Goal: Transaction & Acquisition: Book appointment/travel/reservation

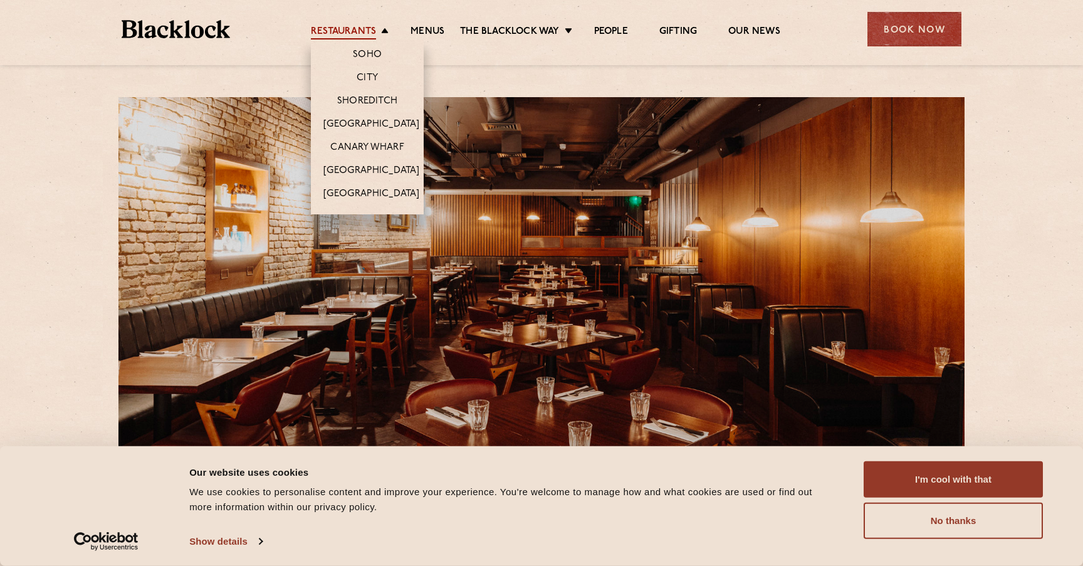
click at [362, 28] on link "Restaurants" at bounding box center [343, 33] width 65 height 14
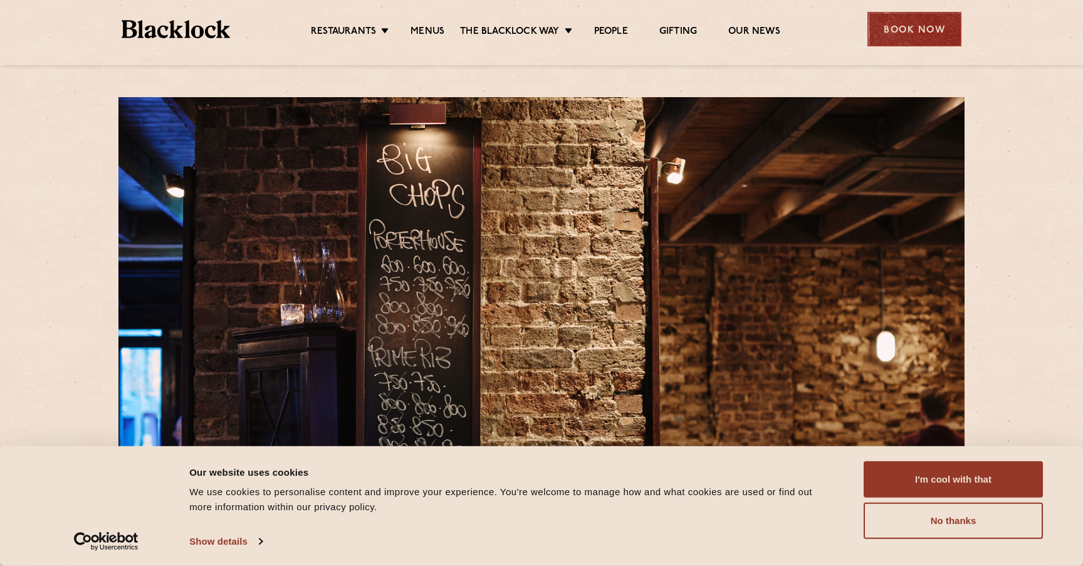
click at [927, 28] on div "Book Now" at bounding box center [914, 29] width 94 height 34
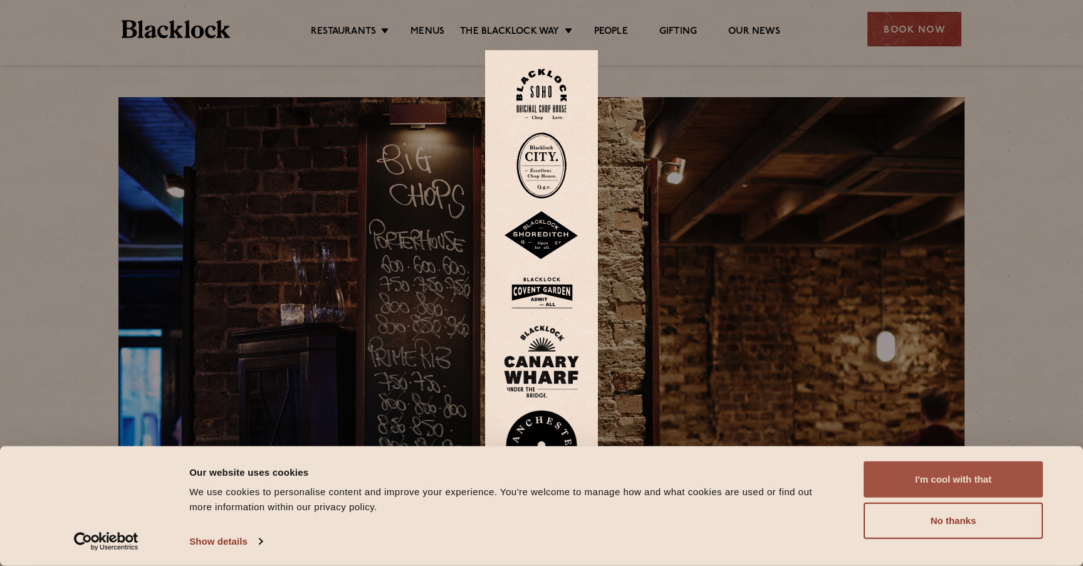
click at [962, 492] on button "I'm cool with that" at bounding box center [952, 479] width 179 height 36
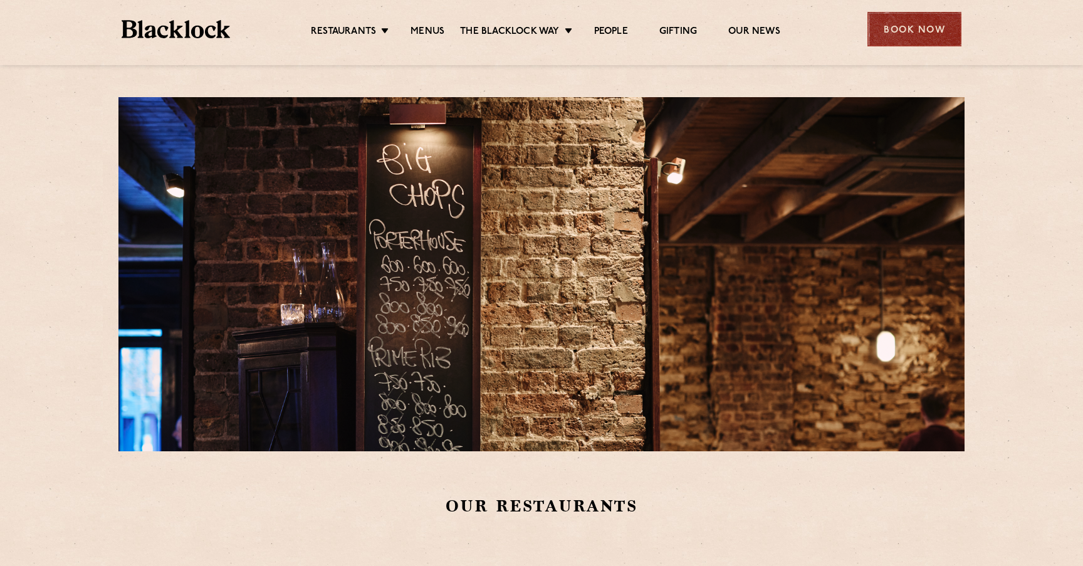
click at [925, 29] on div "Book Now" at bounding box center [914, 29] width 94 height 34
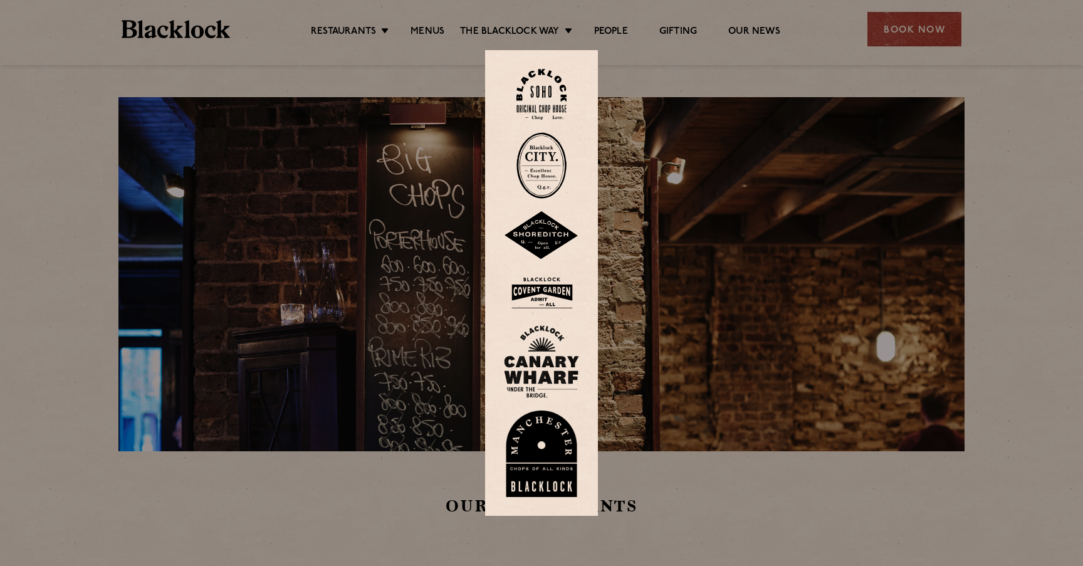
click at [541, 293] on img at bounding box center [541, 293] width 75 height 41
